Goal: Information Seeking & Learning: Learn about a topic

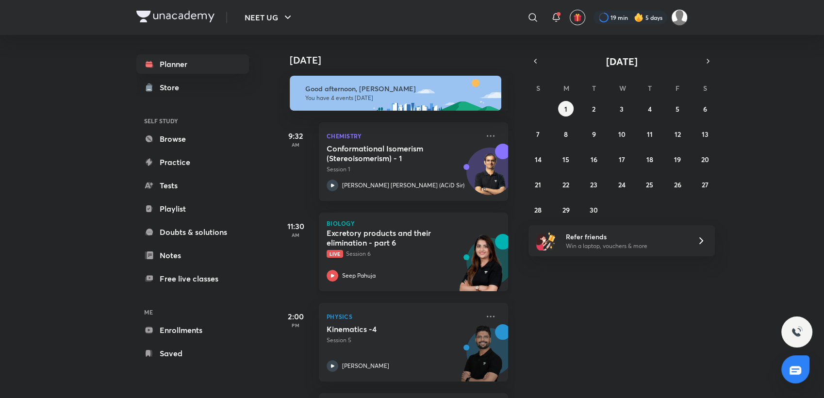
click at [431, 267] on div "Excretory products and their elimination - part 6 Live Session 6 Seep Pahuja" at bounding box center [403, 254] width 152 height 53
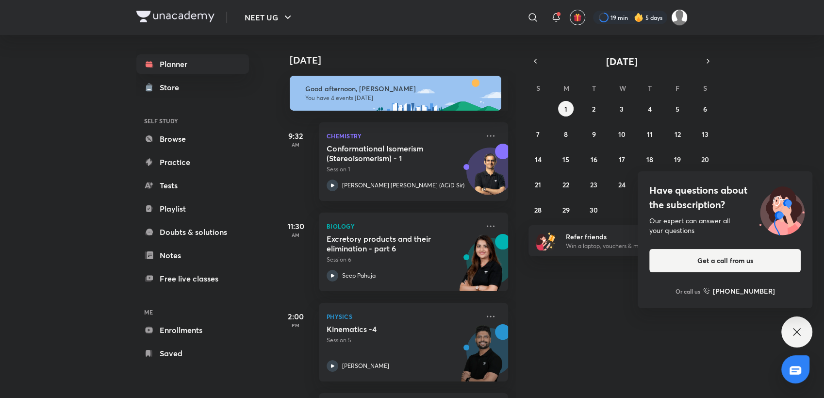
click at [801, 322] on div "Have questions about the subscription? Our expert can answer all your questions…" at bounding box center [796, 331] width 31 height 31
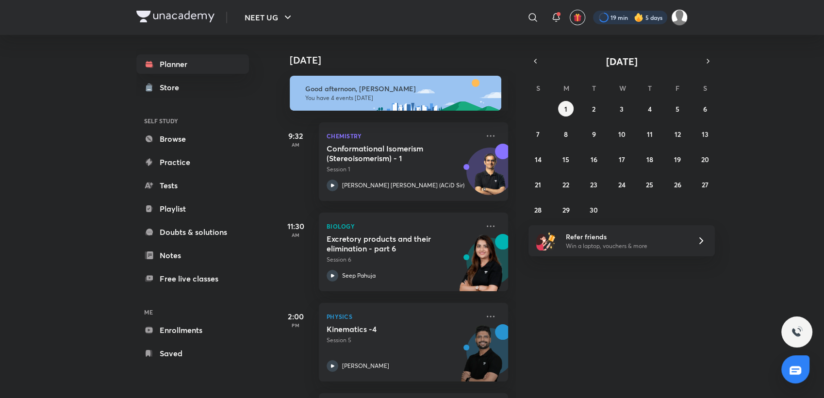
click at [630, 21] on div at bounding box center [630, 18] width 74 height 14
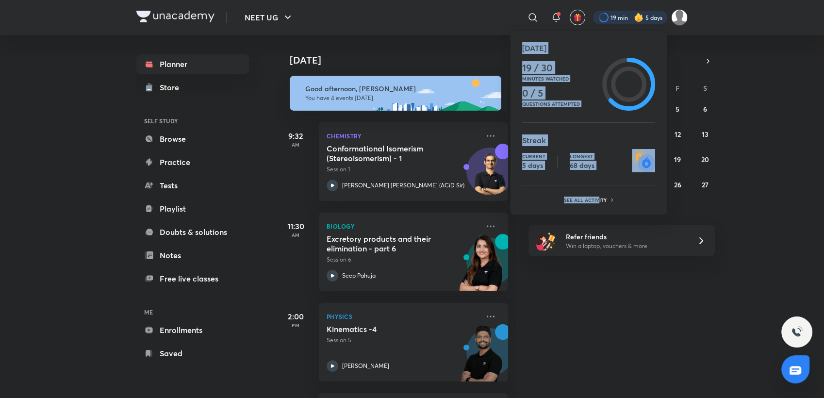
drag, startPoint x: 598, startPoint y: 192, endPoint x: 582, endPoint y: 216, distance: 28.4
click at [582, 216] on div "Today 19 / 30 Minutes watched 0 / 5 Questions attempted Streak Current 5 days L…" at bounding box center [412, 199] width 824 height 398
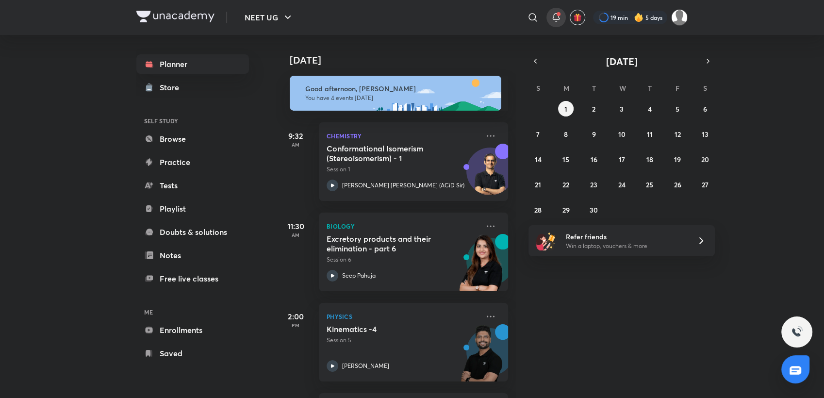
click at [557, 16] on icon at bounding box center [556, 18] width 12 height 12
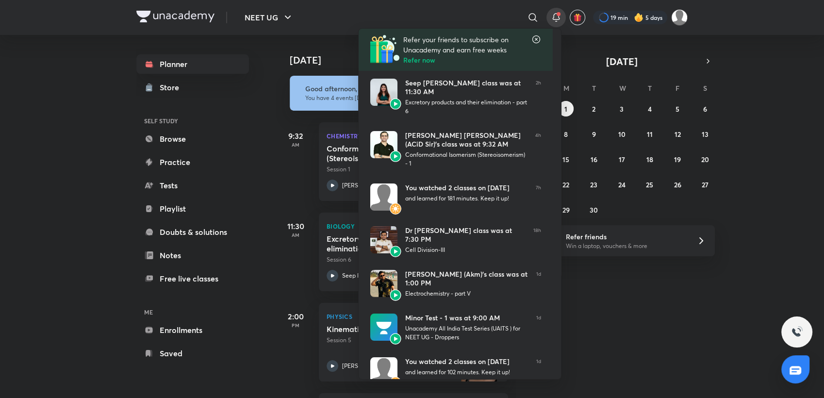
click at [771, 29] on div at bounding box center [412, 199] width 824 height 398
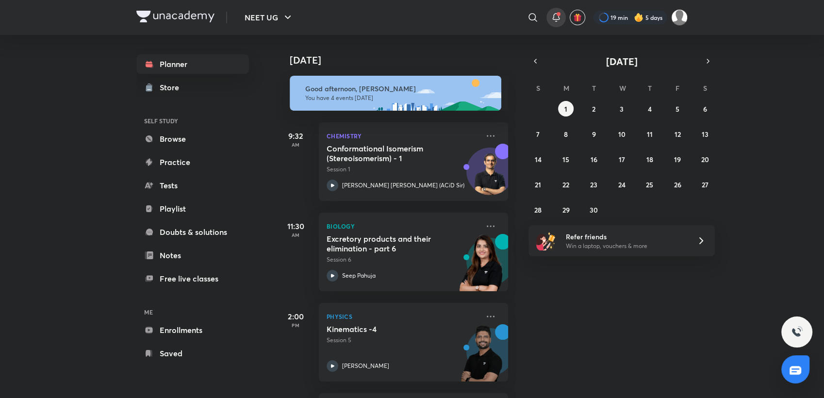
click at [550, 15] on icon at bounding box center [556, 18] width 12 height 12
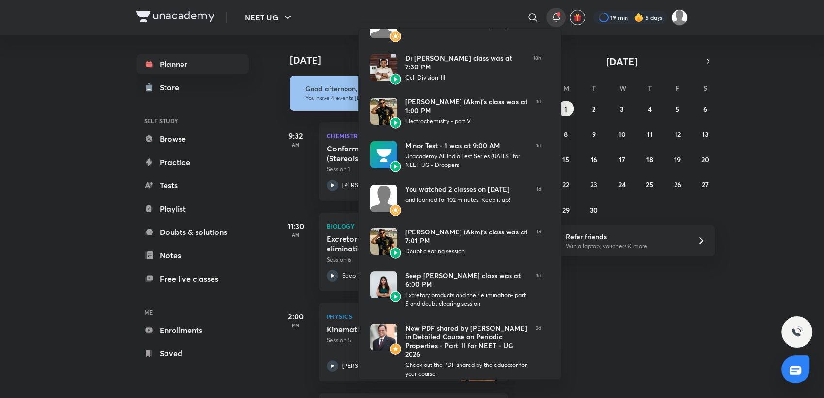
scroll to position [184, 0]
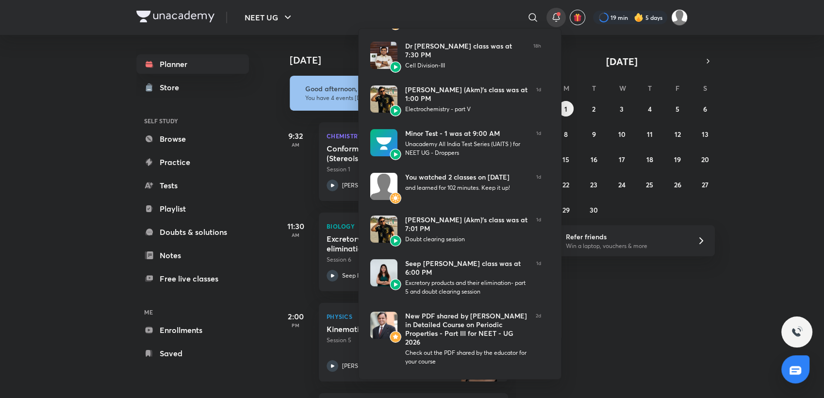
click at [285, 203] on div at bounding box center [412, 199] width 824 height 398
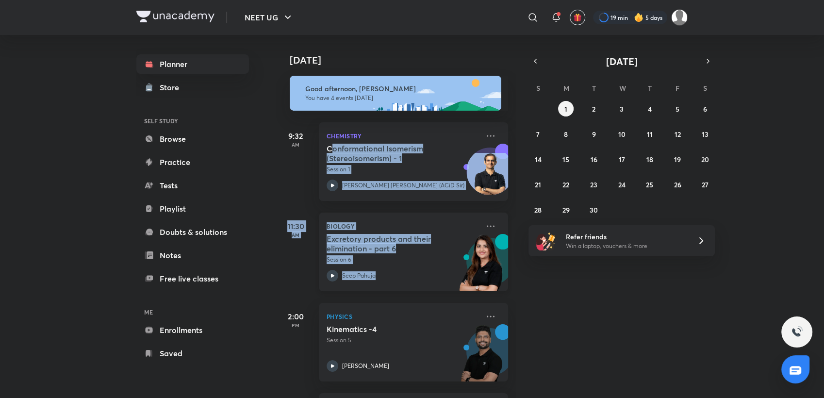
drag, startPoint x: 331, startPoint y: 145, endPoint x: 406, endPoint y: 280, distance: 155.1
click at [406, 280] on div "Today Good afternoon, Payal You have 4 events today 9:32 AM Chemistry Conformat…" at bounding box center [396, 216] width 240 height 363
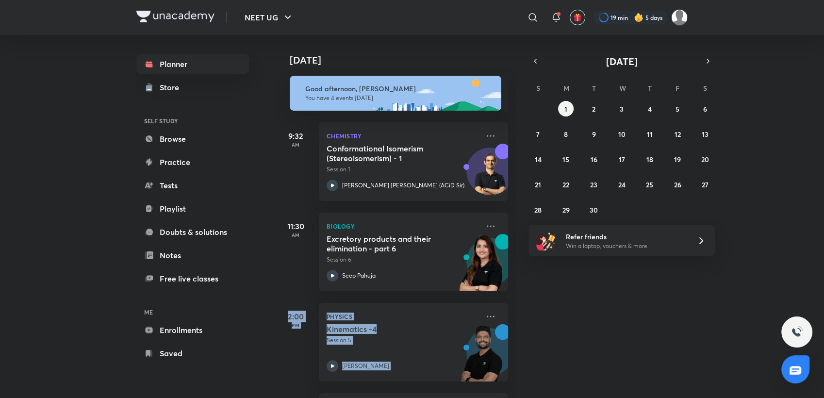
scroll to position [89, 0]
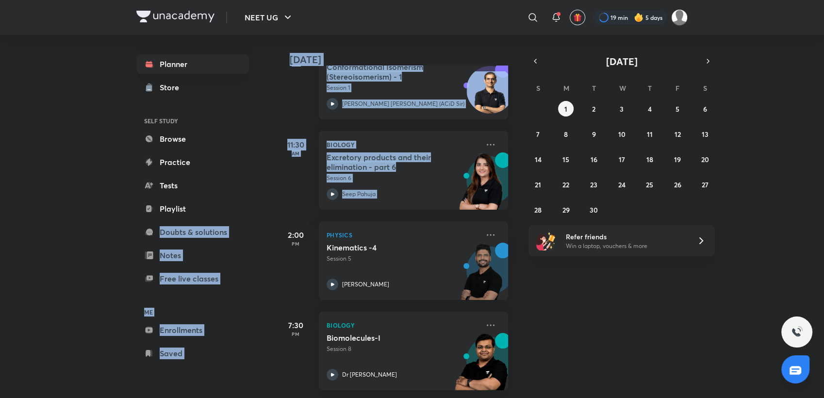
drag, startPoint x: 282, startPoint y: 319, endPoint x: 263, endPoint y: 234, distance: 87.0
click at [263, 234] on div "Planner Store SELF STUDY Browse Practice Tests Playlist Doubts & solutions Note…" at bounding box center [411, 216] width 551 height 363
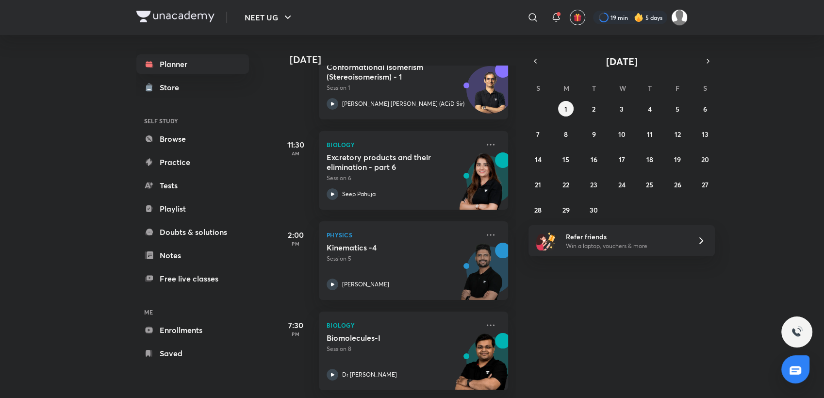
click at [263, 234] on div "Planner Store SELF STUDY Browse Practice Tests Playlist Doubts & solutions Note…" at bounding box center [202, 209] width 132 height 348
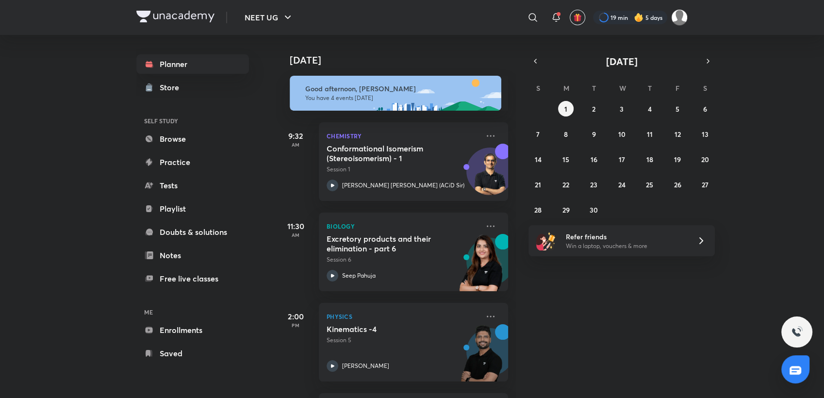
click at [606, 329] on div "Today Good afternoon, Payal You have 4 events today 9:32 AM Chemistry Conformat…" at bounding box center [549, 216] width 546 height 363
click at [568, 356] on div "Today Good afternoon, Payal You have 4 events today 9:32 AM Chemistry Conformat…" at bounding box center [549, 216] width 546 height 363
click at [549, 358] on div "Today Good afternoon, Payal You have 4 events today 9:32 AM Chemistry Conformat…" at bounding box center [549, 216] width 546 height 363
click at [606, 347] on div "Today Good afternoon, Payal You have 4 events today 9:32 AM Chemistry Conformat…" at bounding box center [549, 216] width 546 height 363
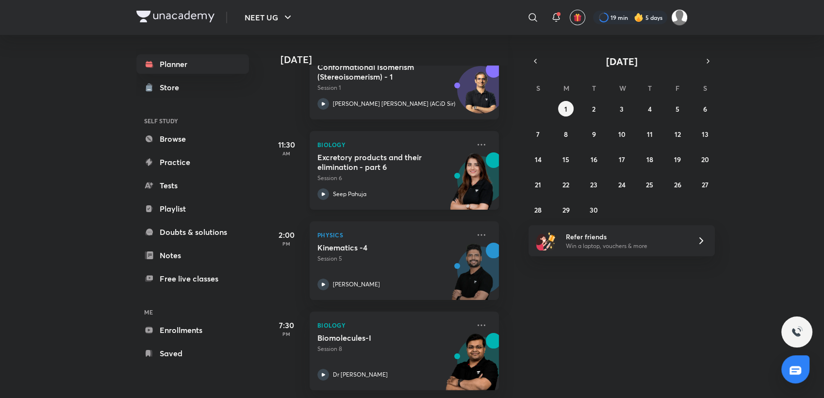
scroll to position [0, 9]
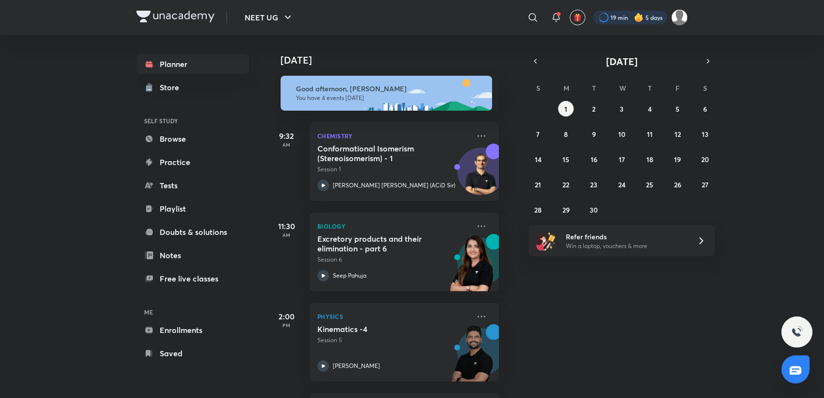
click at [602, 15] on div at bounding box center [630, 18] width 74 height 14
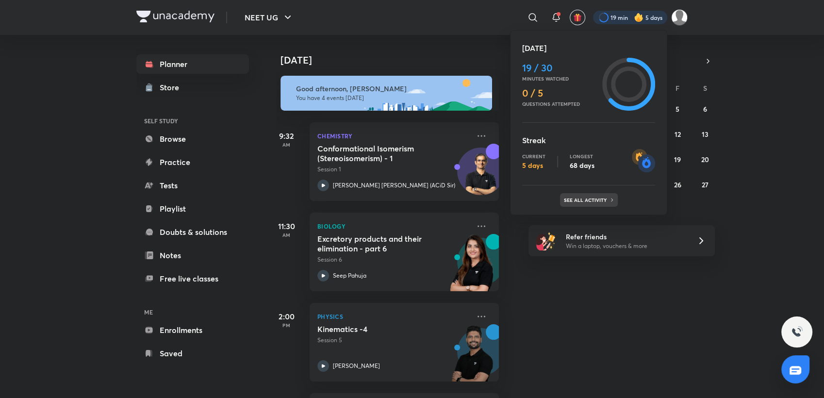
click at [576, 194] on div "See all activity" at bounding box center [589, 200] width 58 height 14
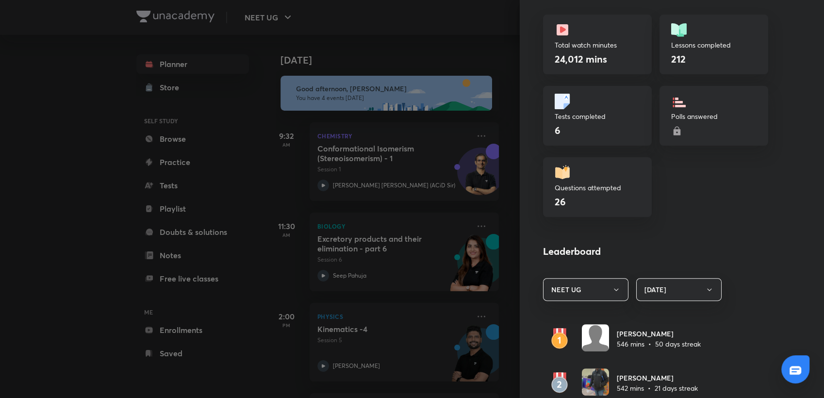
scroll to position [306, 0]
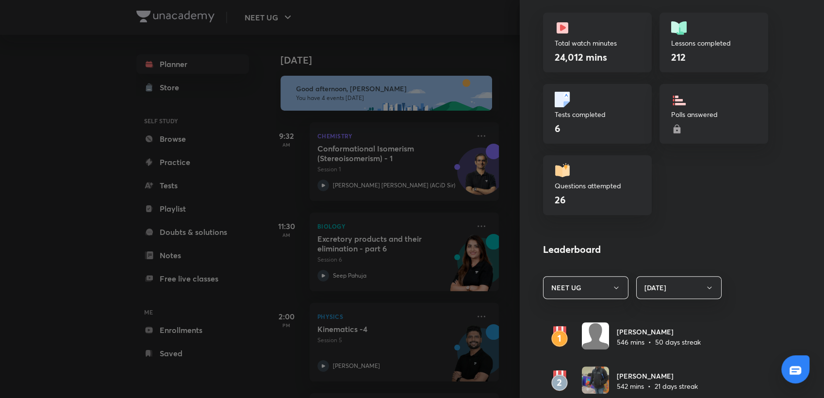
click at [419, 54] on div at bounding box center [412, 199] width 824 height 398
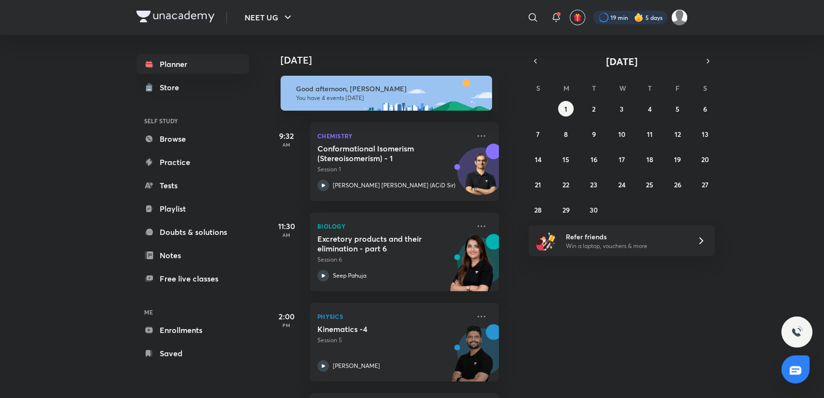
click at [648, 19] on div at bounding box center [630, 18] width 74 height 14
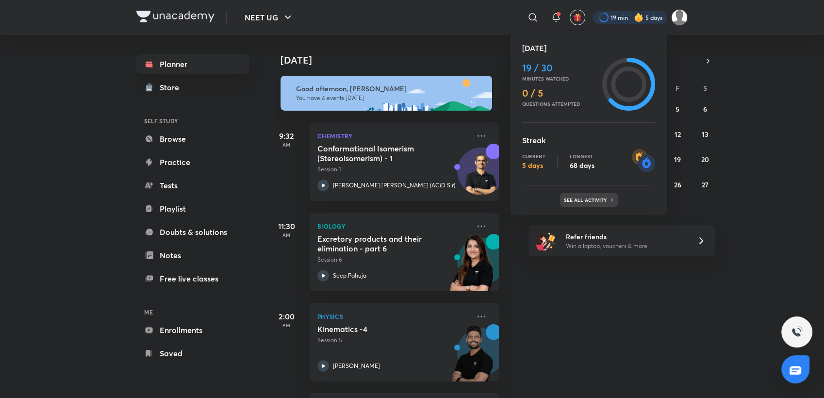
click at [595, 200] on p "See all activity" at bounding box center [586, 200] width 45 height 6
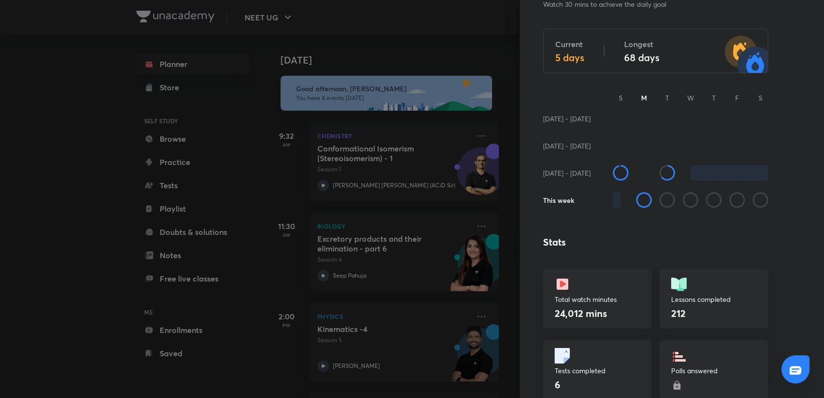
scroll to position [0, 0]
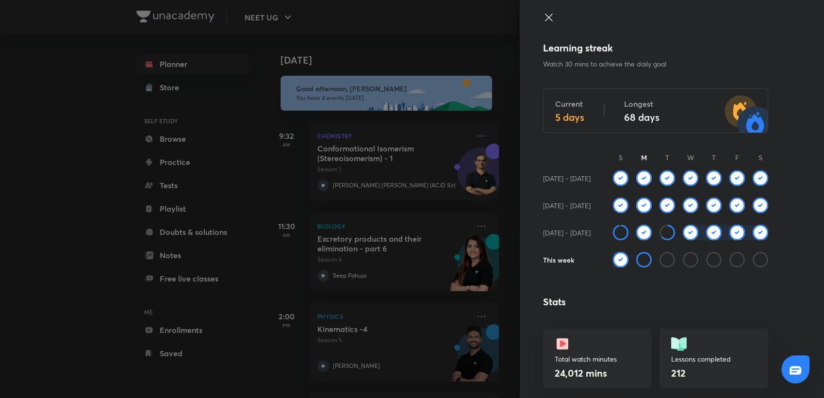
click at [543, 14] on icon at bounding box center [549, 18] width 12 height 12
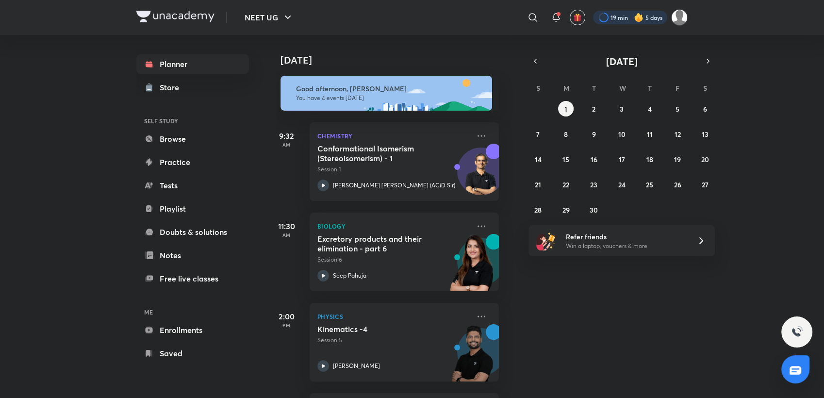
click at [625, 13] on div at bounding box center [630, 18] width 74 height 14
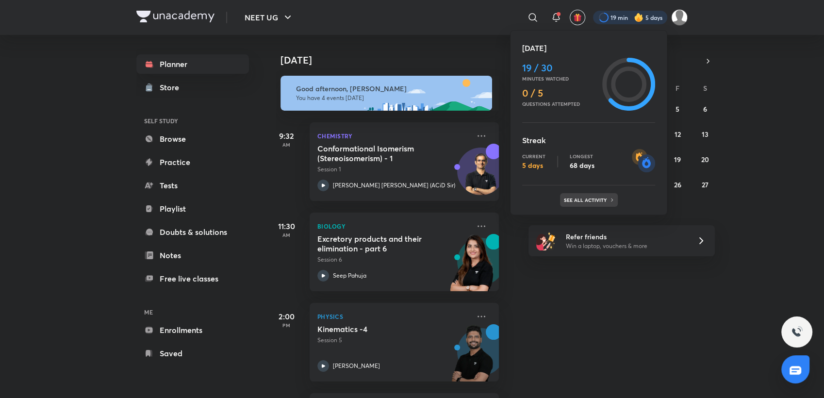
click at [594, 203] on div "See all activity" at bounding box center [589, 200] width 58 height 14
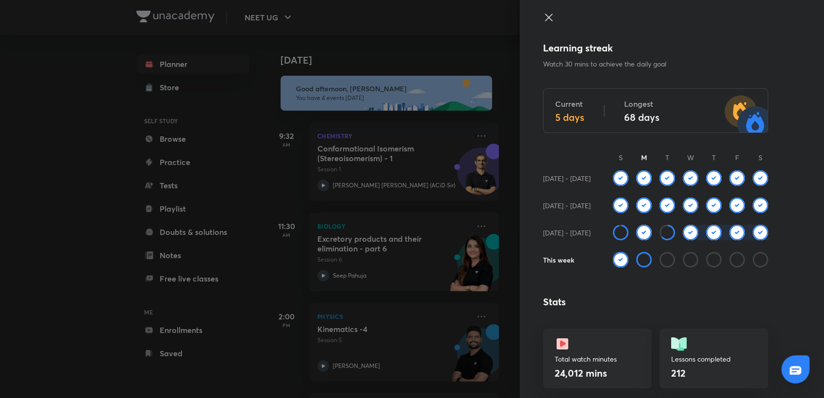
click at [414, 22] on div at bounding box center [412, 199] width 824 height 398
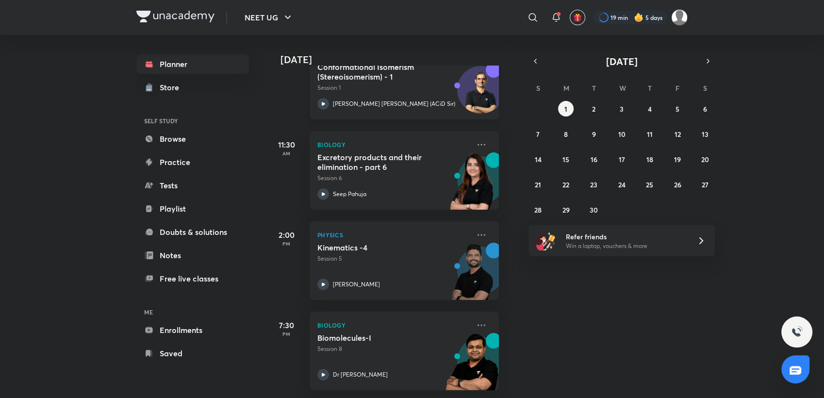
scroll to position [0, 9]
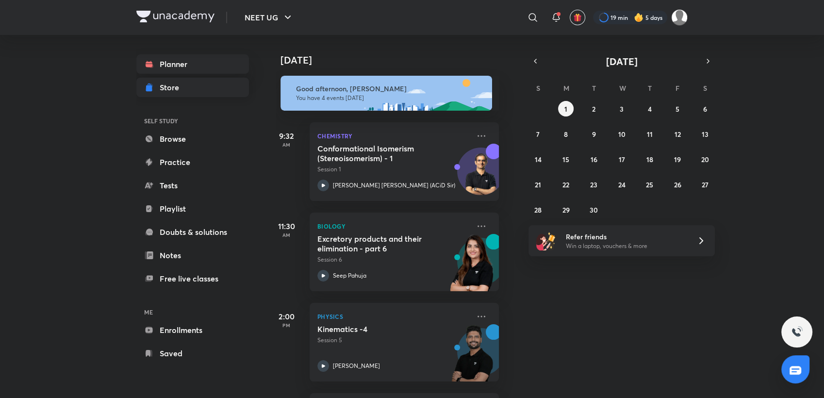
click at [166, 87] on div "Store" at bounding box center [172, 88] width 25 height 12
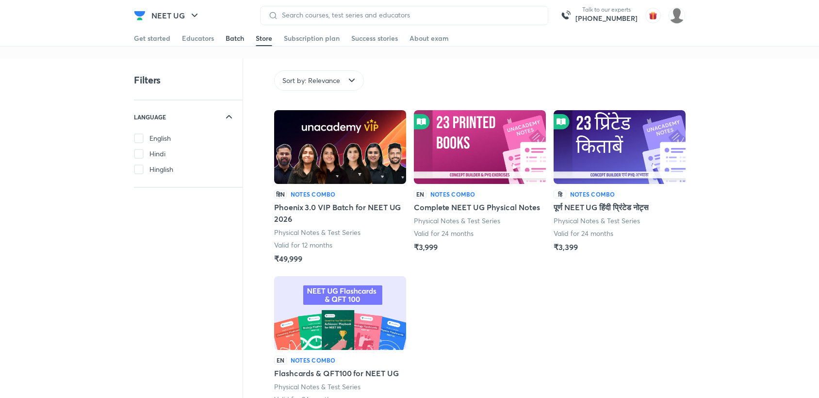
click at [233, 38] on div "Batch" at bounding box center [235, 38] width 18 height 10
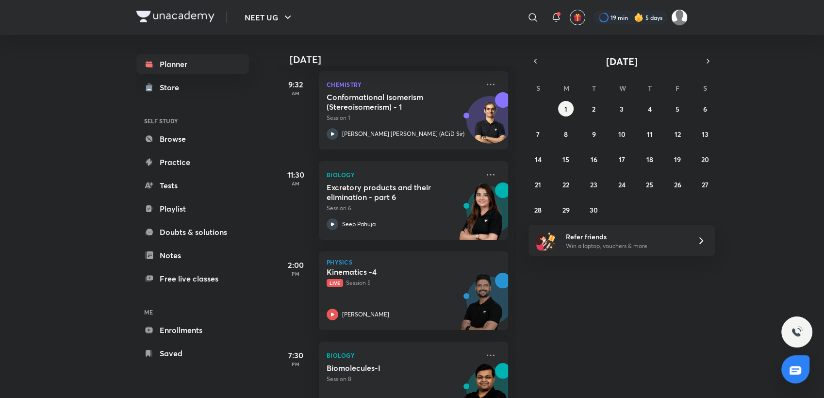
scroll to position [89, 0]
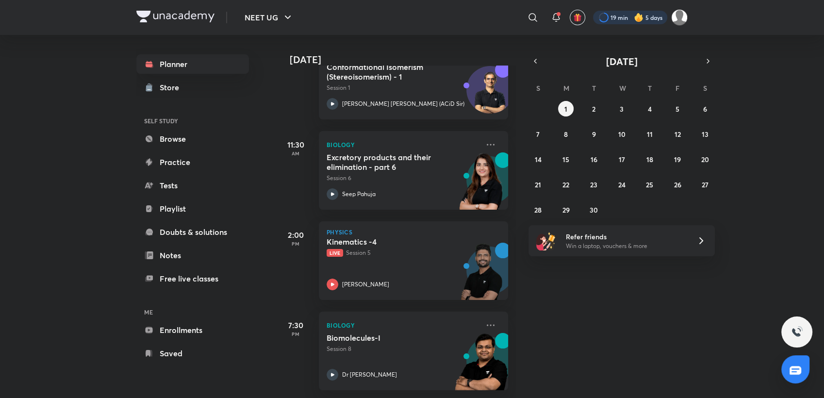
click at [650, 13] on div at bounding box center [630, 18] width 74 height 14
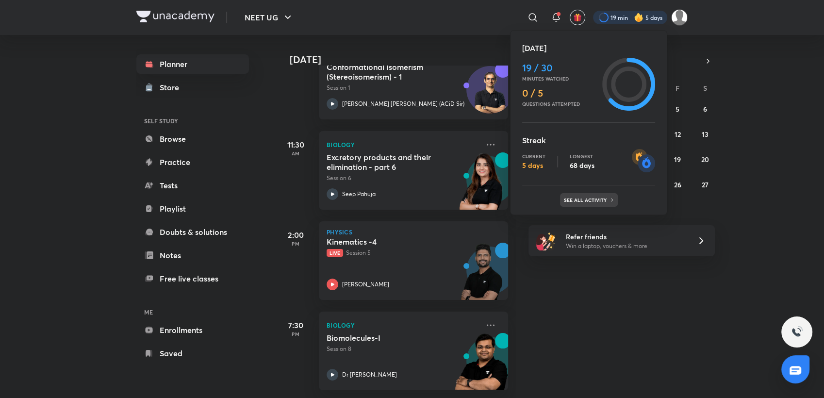
click at [586, 200] on p "See all activity" at bounding box center [586, 200] width 45 height 6
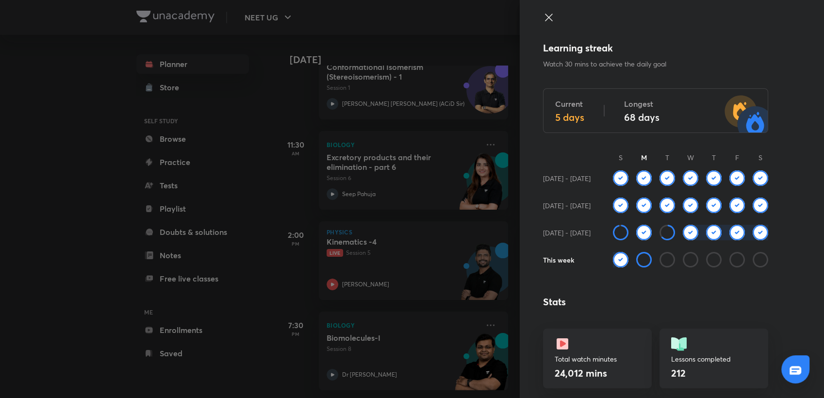
scroll to position [59, 0]
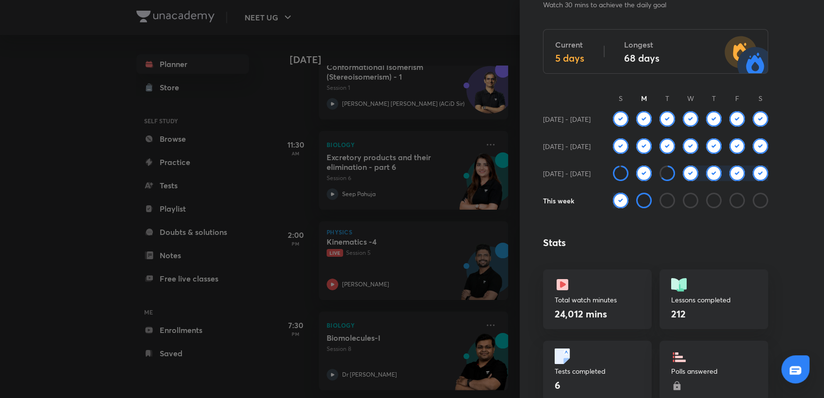
click at [473, 218] on div at bounding box center [412, 199] width 824 height 398
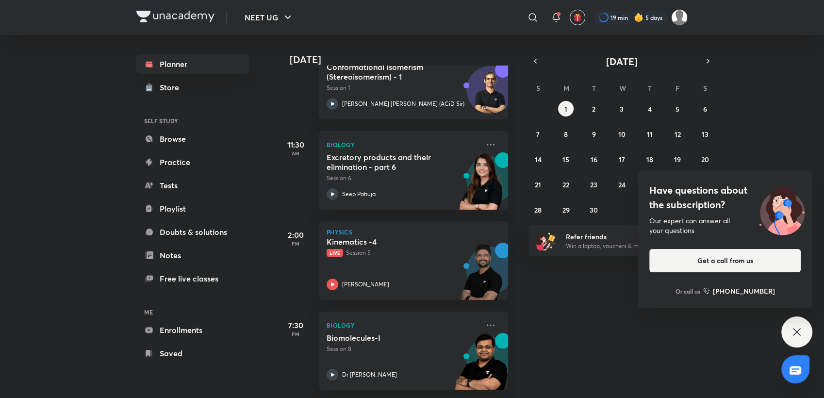
click at [801, 338] on div "Have questions about the subscription? Our expert can answer all your questions…" at bounding box center [796, 331] width 31 height 31
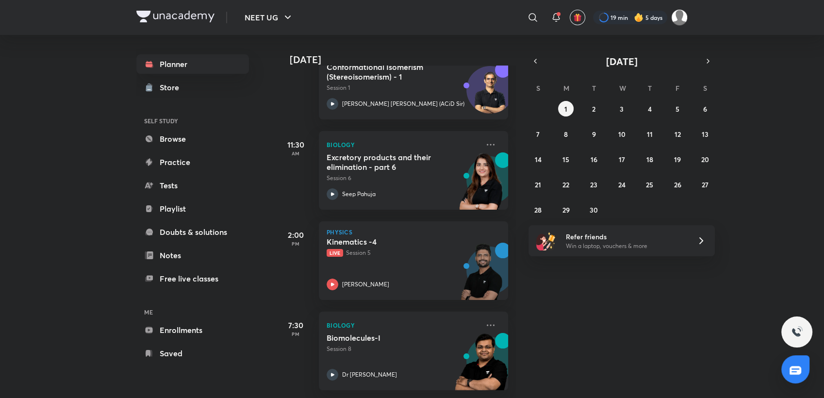
click at [620, 24] on div "19 min 5 days" at bounding box center [636, 17] width 102 height 17
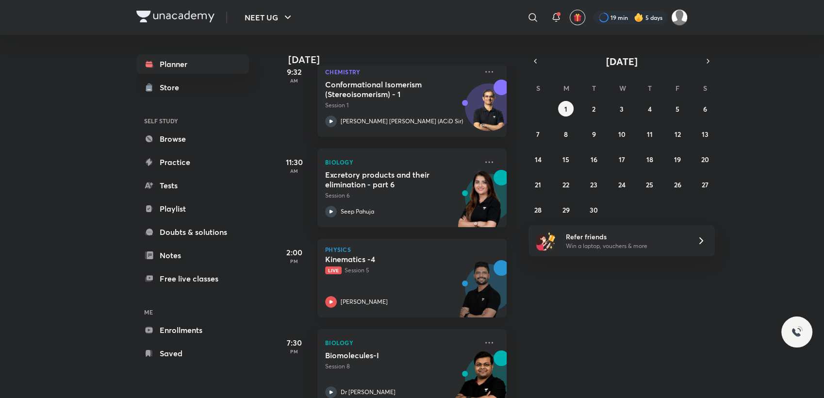
scroll to position [89, 1]
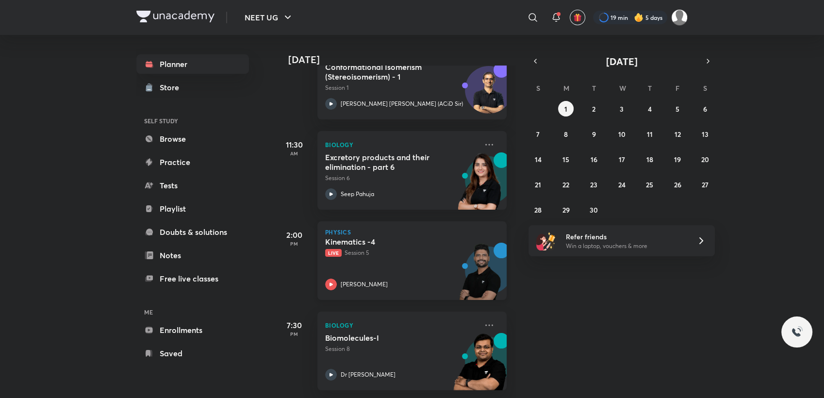
click at [389, 279] on div "[PERSON_NAME]" at bounding box center [401, 285] width 152 height 12
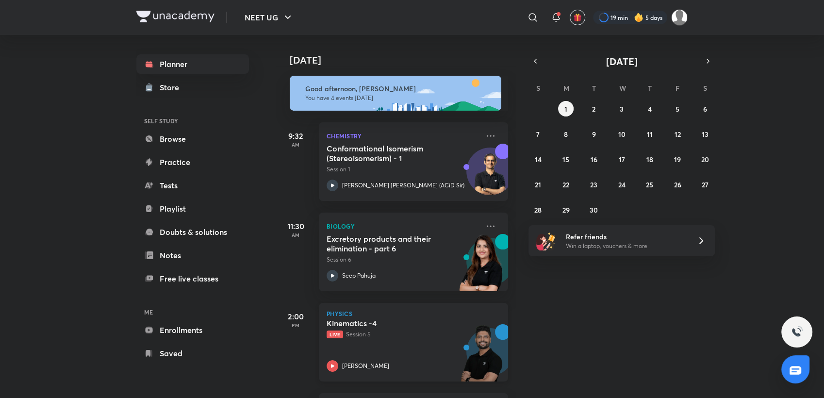
click at [349, 349] on div "Kinematics -4 Live Session 5 Prateek Jain" at bounding box center [403, 344] width 152 height 53
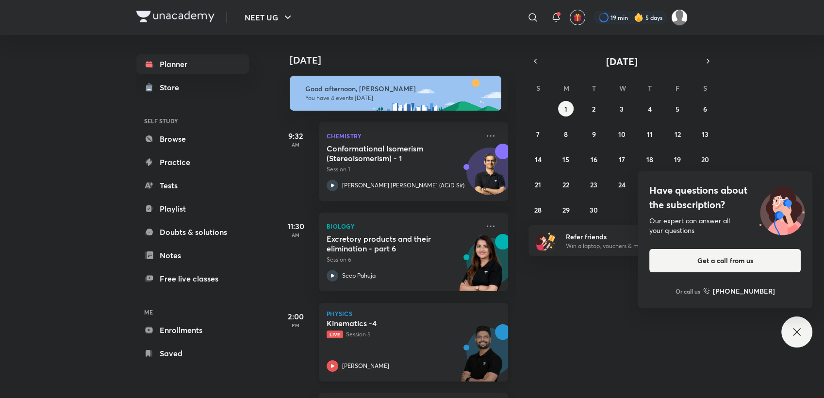
click at [418, 322] on h5 "Kinematics -4" at bounding box center [387, 323] width 121 height 10
click at [787, 327] on div "Have questions about the subscription? Our expert can answer all your questions…" at bounding box center [796, 331] width 31 height 31
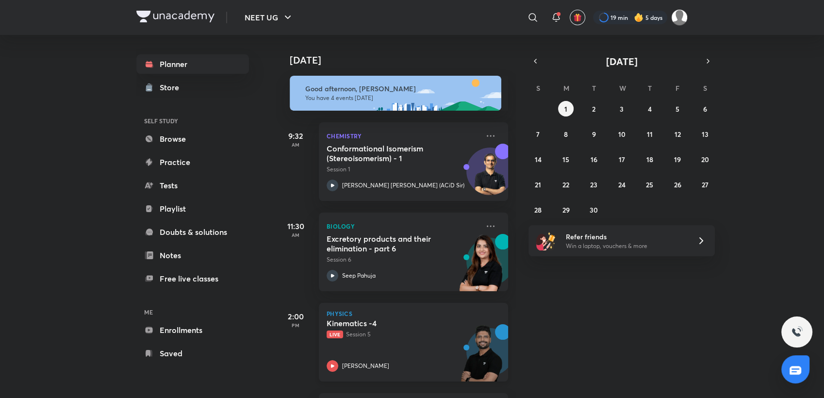
click at [401, 357] on div "Kinematics -4 Live Session 5 Prateek Jain" at bounding box center [403, 344] width 152 height 53
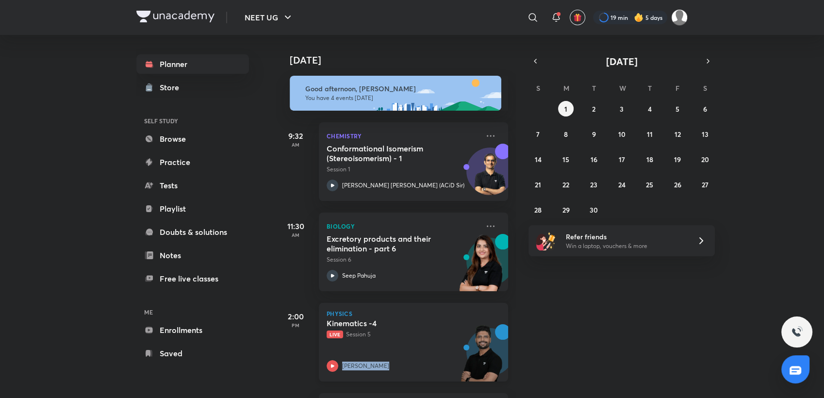
click at [401, 357] on div "Kinematics -4 Live Session 5 Prateek Jain" at bounding box center [403, 344] width 152 height 53
drag, startPoint x: 401, startPoint y: 357, endPoint x: 366, endPoint y: 366, distance: 36.1
click at [366, 366] on p "[PERSON_NAME]" at bounding box center [365, 366] width 47 height 9
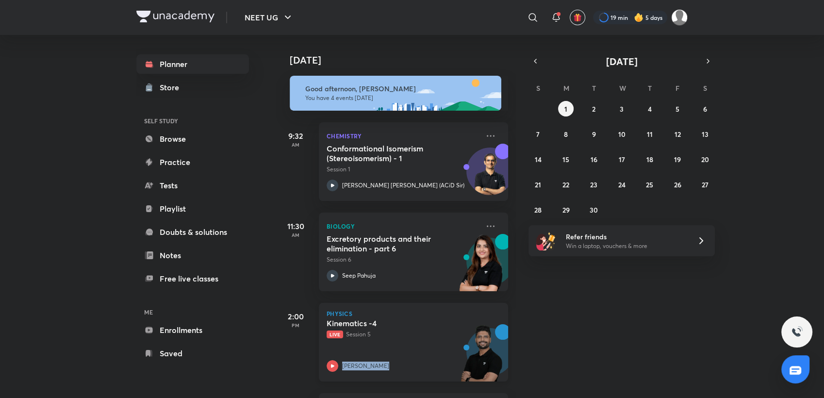
click at [366, 366] on p "[PERSON_NAME]" at bounding box center [365, 366] width 47 height 9
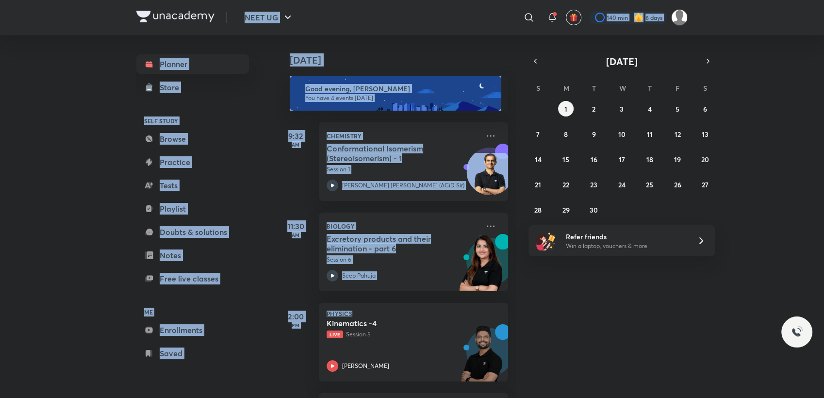
drag, startPoint x: 233, startPoint y: 10, endPoint x: 588, endPoint y: 372, distance: 506.9
click at [588, 372] on div "NEET UG ​ 140 min 6 days Planner Store SELF STUDY Browse Practice Tests Playlis…" at bounding box center [412, 199] width 824 height 398
click at [588, 372] on div "[DATE] Good evening, [PERSON_NAME] You have 4 events [DATE] 9:32 AM Chemistry C…" at bounding box center [549, 216] width 546 height 363
click at [637, 302] on div "[DATE] Good evening, [PERSON_NAME] You have 4 events [DATE] 9:32 AM Chemistry C…" at bounding box center [549, 216] width 546 height 363
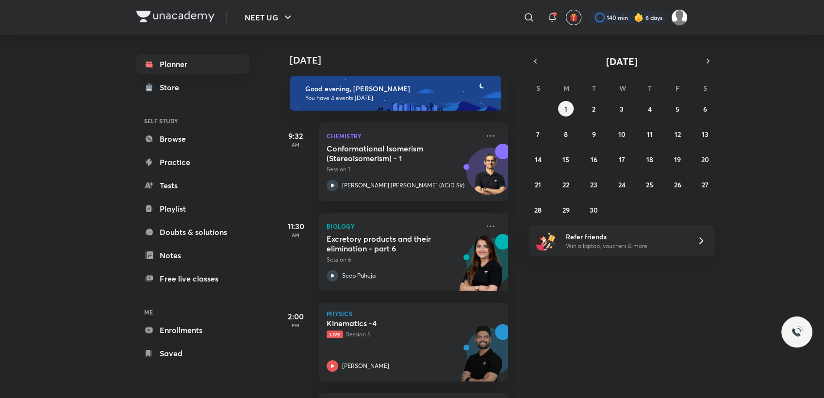
click at [637, 302] on div "[DATE] Good evening, [PERSON_NAME] You have 4 events [DATE] 9:32 AM Chemistry C…" at bounding box center [549, 216] width 546 height 363
click at [637, 302] on div "Today Good evening, Payal You have 4 events today 9:32 AM Chemistry Conformatio…" at bounding box center [549, 216] width 546 height 363
drag, startPoint x: 637, startPoint y: 302, endPoint x: 406, endPoint y: 317, distance: 231.5
click at [406, 317] on div "Today Good evening, Payal You have 4 events today 9:32 AM Chemistry Conformatio…" at bounding box center [549, 216] width 546 height 363
click at [627, 21] on div at bounding box center [629, 18] width 77 height 14
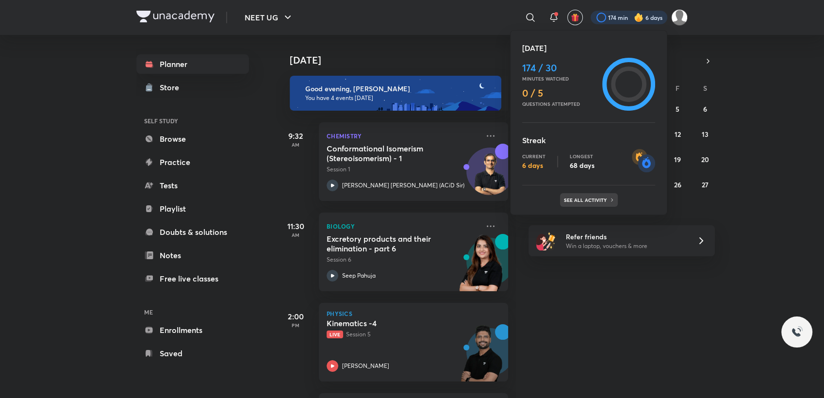
click at [596, 200] on p "See all activity" at bounding box center [586, 200] width 45 height 6
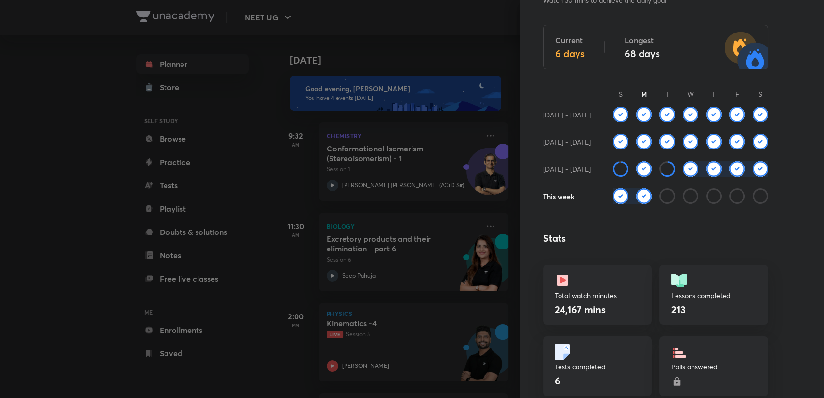
scroll to position [68, 0]
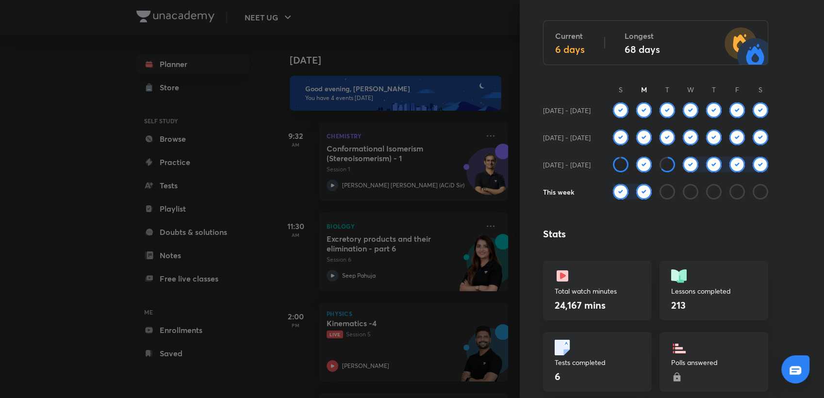
click at [366, 37] on div at bounding box center [412, 199] width 824 height 398
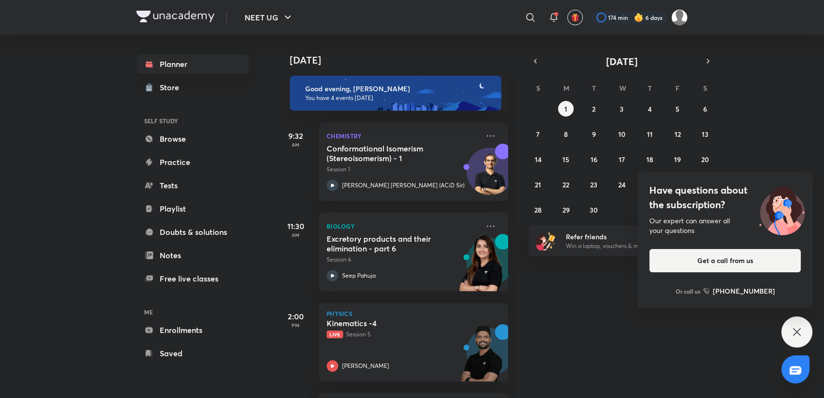
click at [794, 333] on icon at bounding box center [797, 332] width 12 height 12
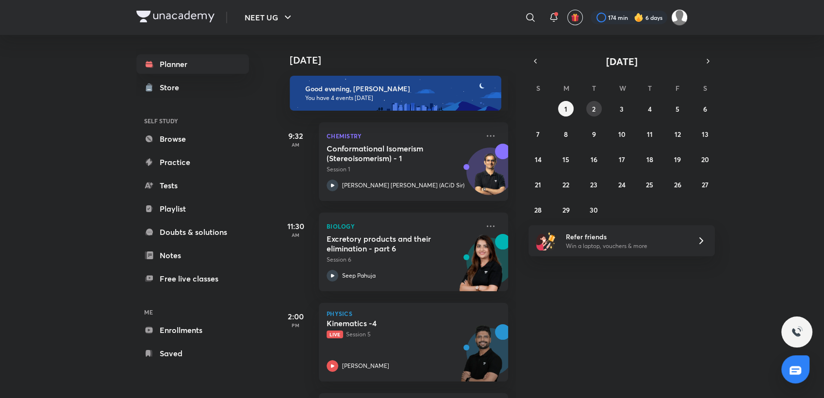
click at [588, 102] on div "31 1 2 3 4 5 6 7 8 9 10 11 12 13 14 15 16 17 18 19 20 21 22 23 24 25 26 27 28 2…" at bounding box center [622, 159] width 186 height 116
click at [595, 109] on abbr "2" at bounding box center [593, 108] width 3 height 9
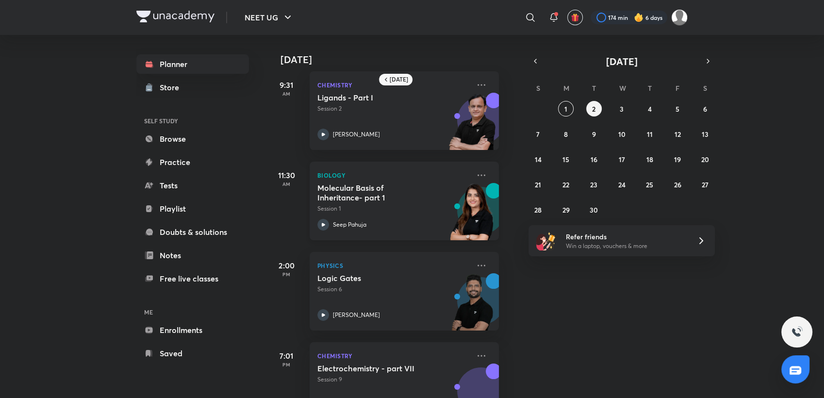
scroll to position [6, 9]
click at [625, 102] on button "3" at bounding box center [622, 109] width 16 height 16
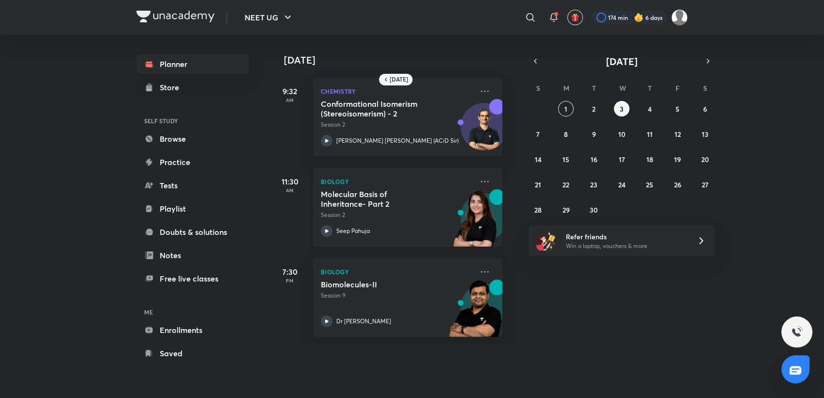
scroll to position [0, 6]
click at [645, 109] on button "4" at bounding box center [650, 109] width 16 height 16
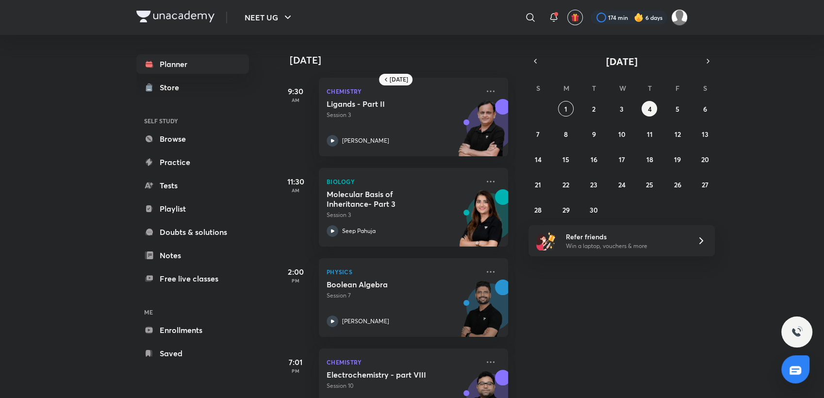
scroll to position [1, 0]
